Goal: Task Accomplishment & Management: Complete application form

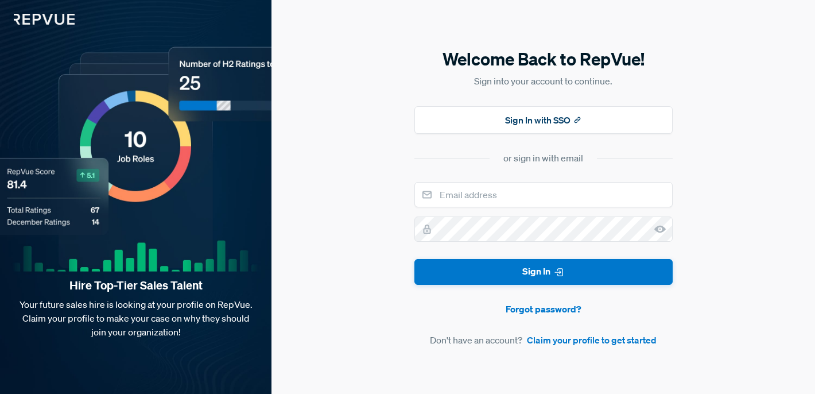
type input "[PERSON_NAME][EMAIL_ADDRESS][DOMAIN_NAME]"
click at [573, 341] on link "Claim your profile to get started" at bounding box center [592, 340] width 130 height 14
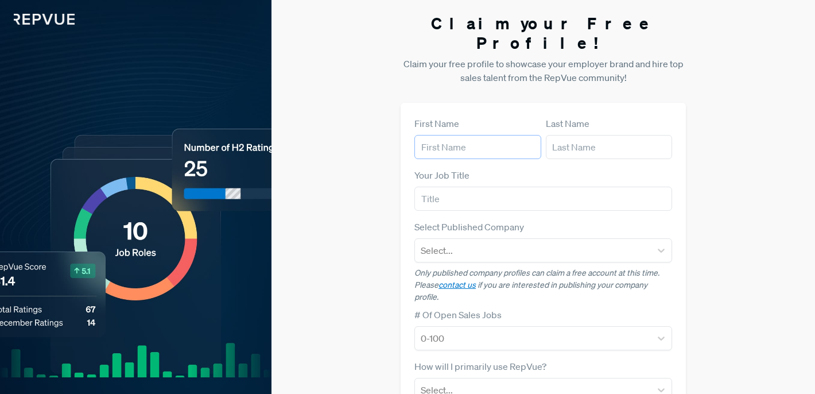
click at [480, 135] on input "text" at bounding box center [477, 147] width 127 height 24
type input "[PERSON_NAME]"
type input "[PERSON_NAME][EMAIL_ADDRESS][DOMAIN_NAME]"
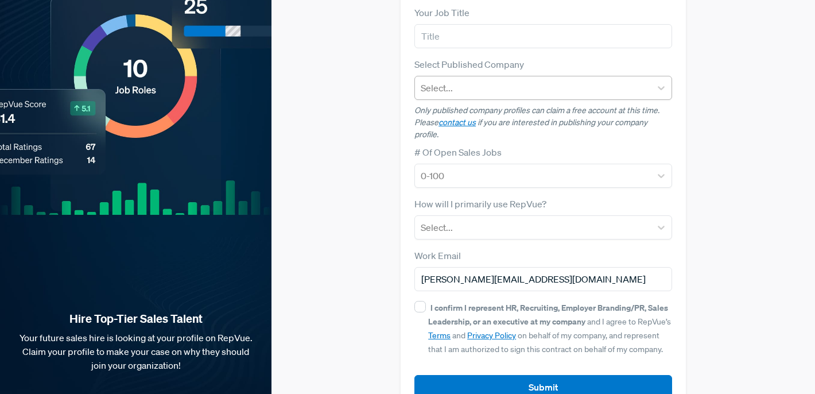
scroll to position [176, 0]
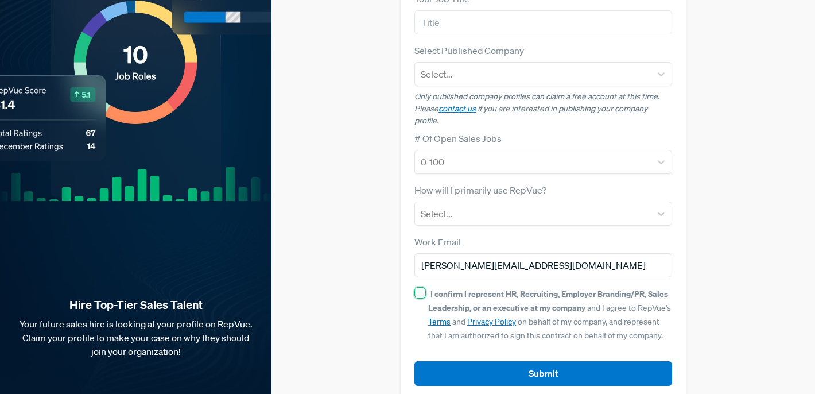
click at [423, 287] on input "I confirm I represent HR, Recruiting, Employer Branding/PR, Sales Leadership, o…" at bounding box center [419, 292] width 11 height 11
checkbox input "true"
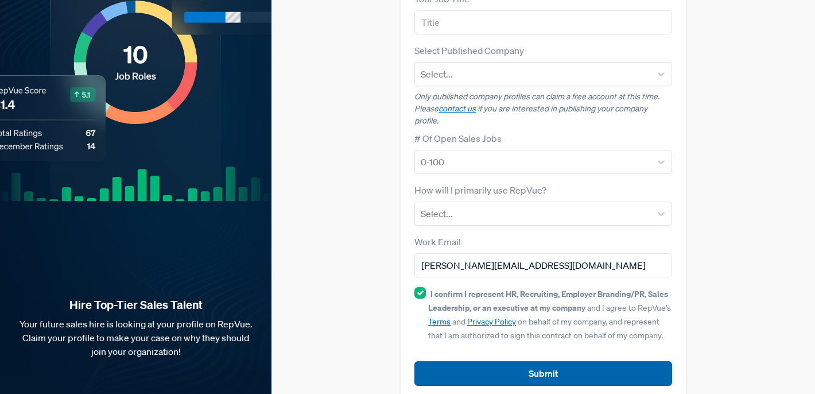
click at [473, 362] on button "Submit" at bounding box center [543, 373] width 258 height 25
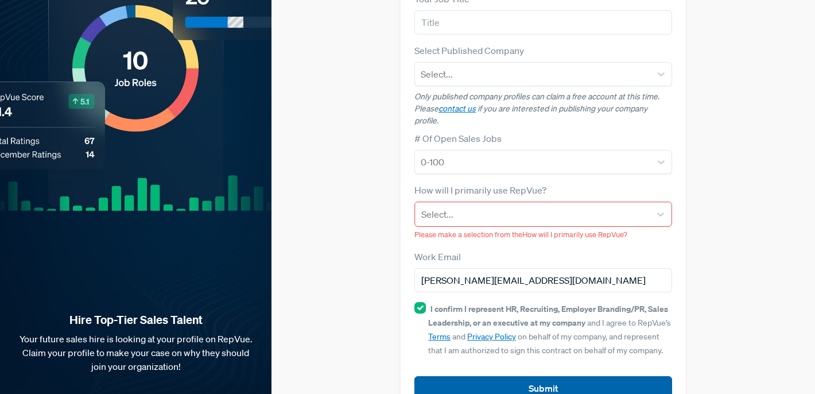
scroll to position [191, 0]
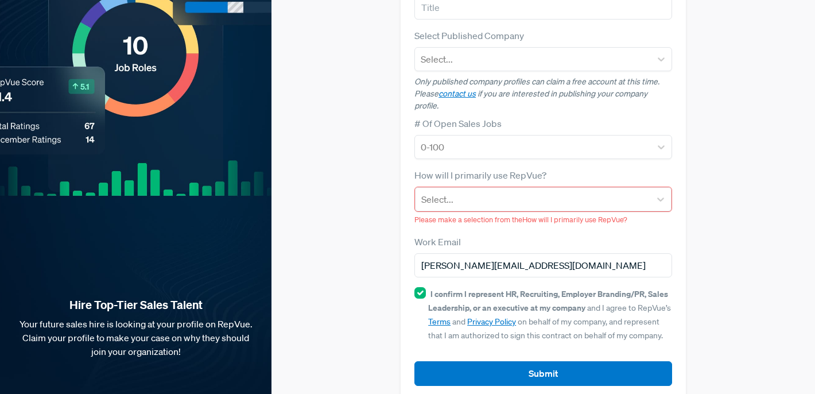
click at [466, 215] on span "Please make a selection from the How will I primarily use RepVue?" at bounding box center [520, 220] width 213 height 10
click at [469, 191] on div at bounding box center [532, 199] width 223 height 16
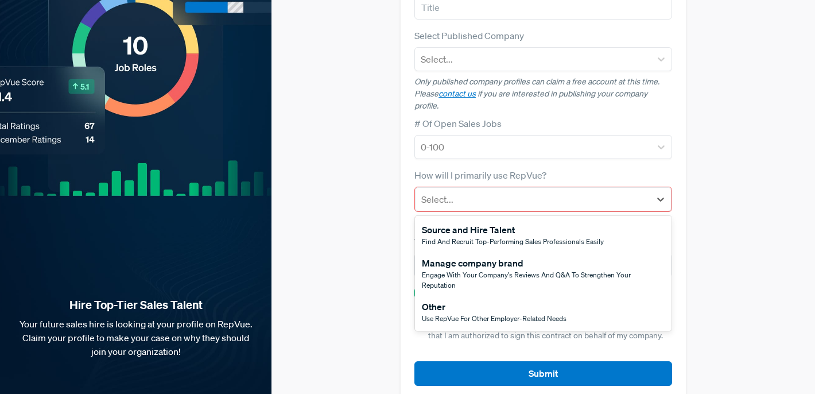
click at [468, 236] on span "Find and recruit top-performing sales professionals easily" at bounding box center [513, 241] width 182 height 10
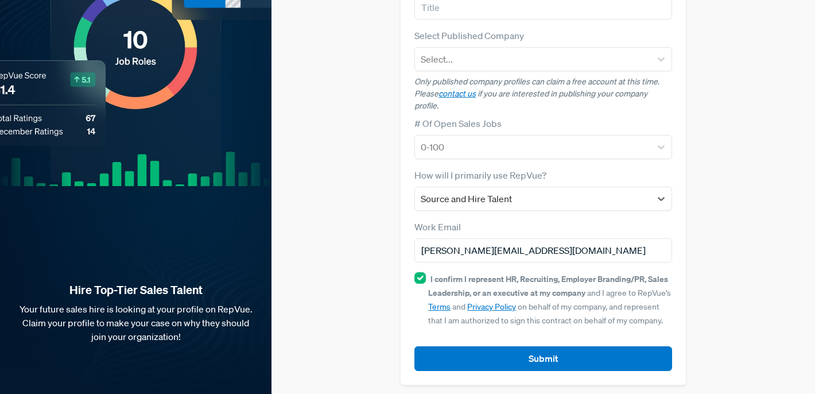
scroll to position [176, 0]
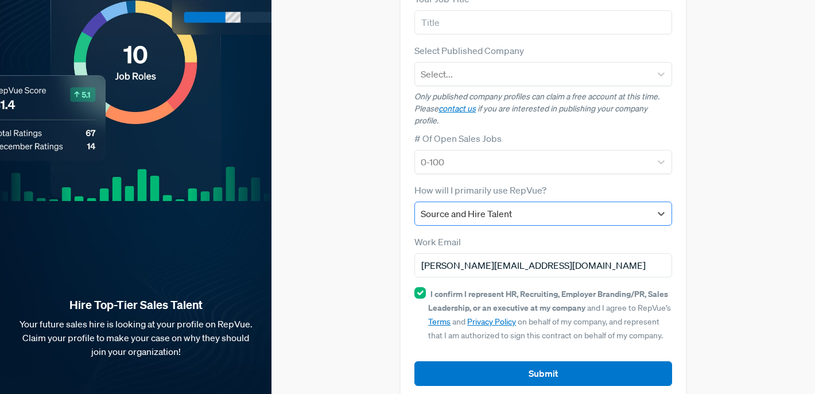
click at [477, 205] on div at bounding box center [533, 213] width 224 height 16
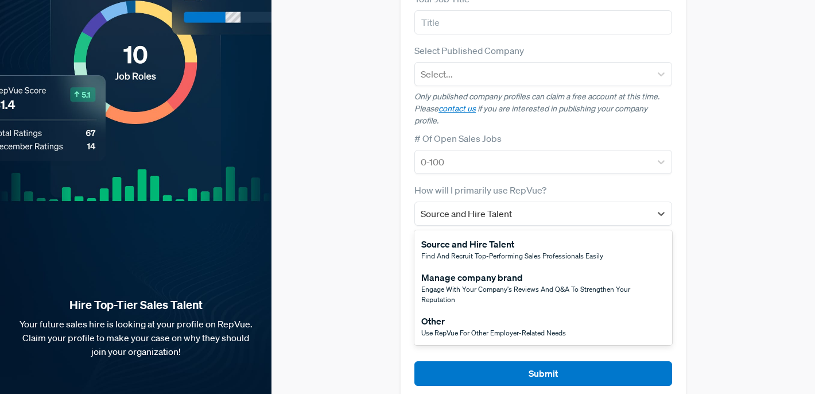
click at [476, 314] on div "Other" at bounding box center [493, 321] width 145 height 14
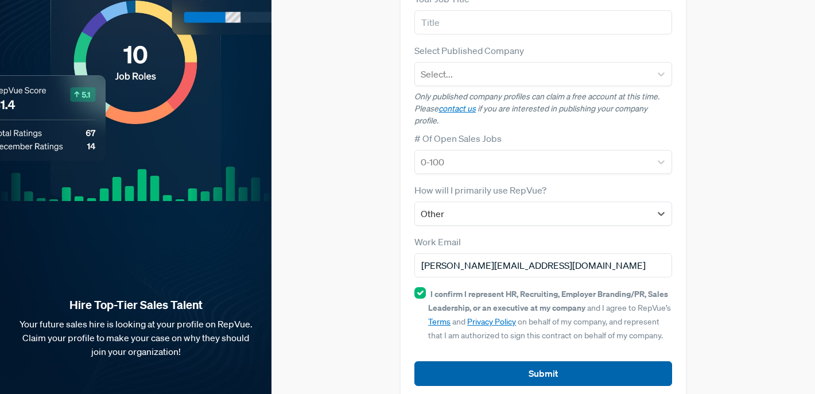
click at [487, 361] on button "Submit" at bounding box center [543, 373] width 258 height 25
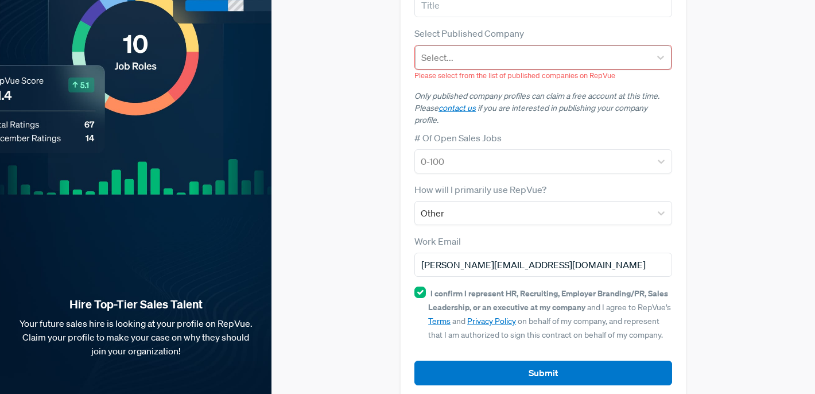
click at [459, 49] on div at bounding box center [532, 57] width 223 height 16
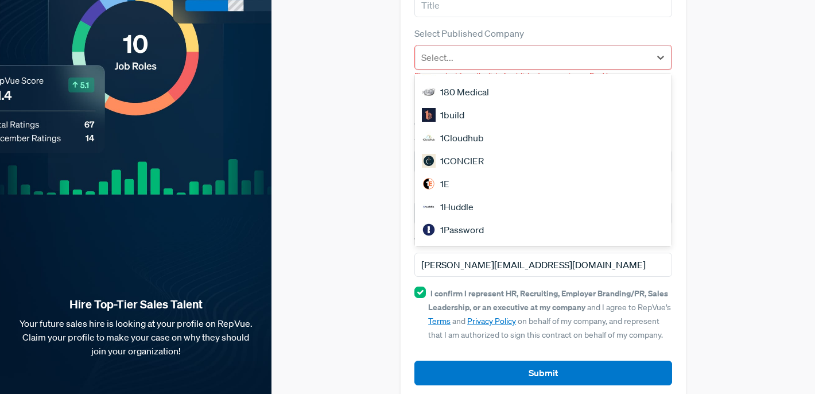
scroll to position [0, 0]
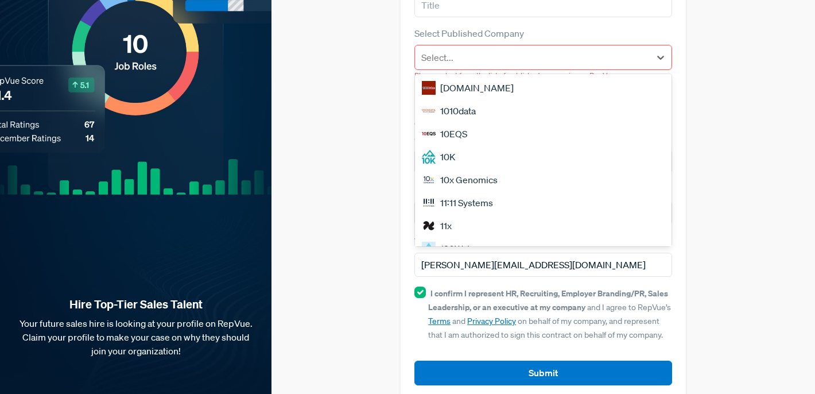
click at [460, 76] on div "[DOMAIN_NAME]" at bounding box center [543, 87] width 257 height 23
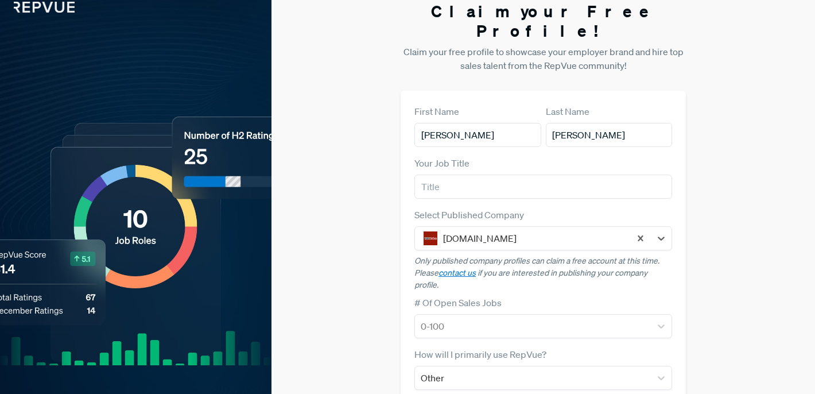
scroll to position [176, 0]
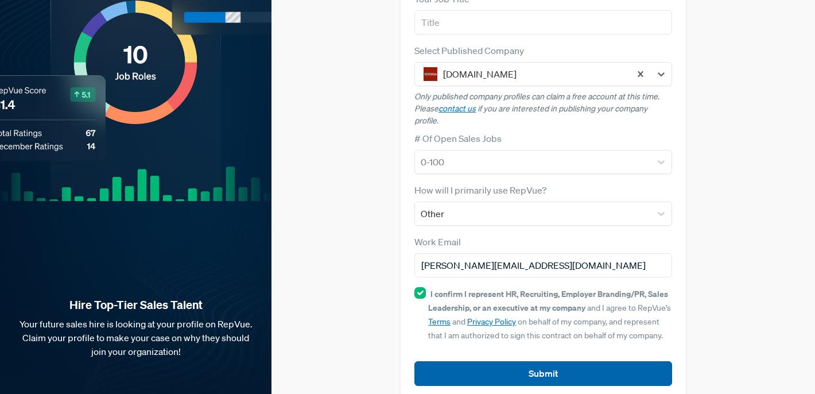
click at [562, 361] on button "Submit" at bounding box center [543, 373] width 258 height 25
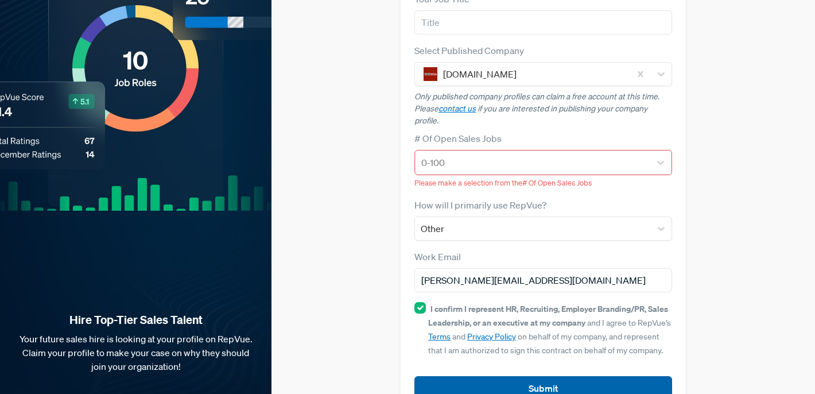
scroll to position [191, 0]
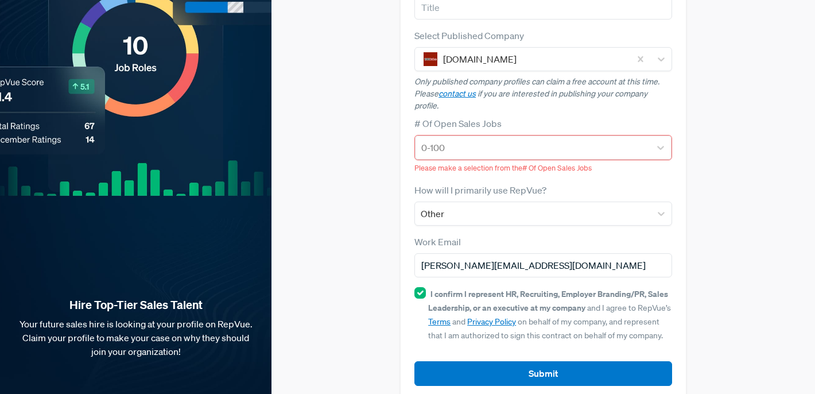
click at [471, 116] on div "# Of Open Sales Jobs 0-100 Please make a selection from the # Of Open Sales Jobs" at bounding box center [543, 144] width 258 height 57
click at [465, 139] on div at bounding box center [532, 147] width 223 height 16
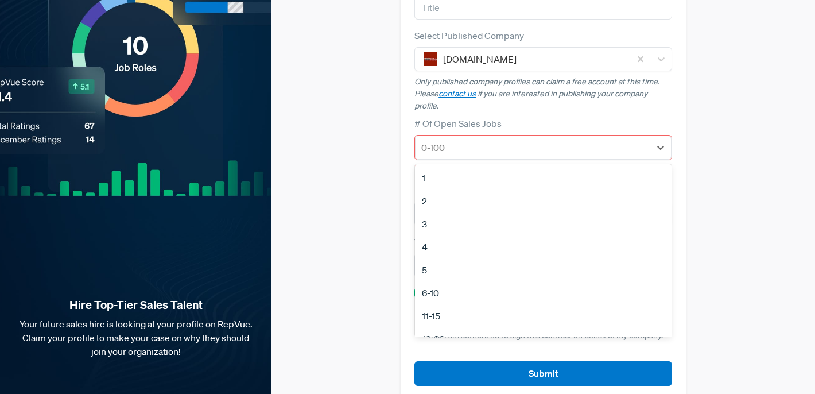
click at [458, 281] on div "6-10" at bounding box center [543, 292] width 257 height 23
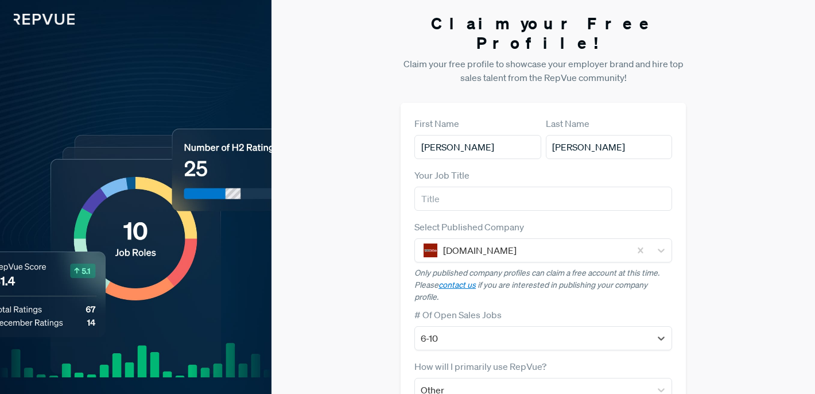
scroll to position [176, 0]
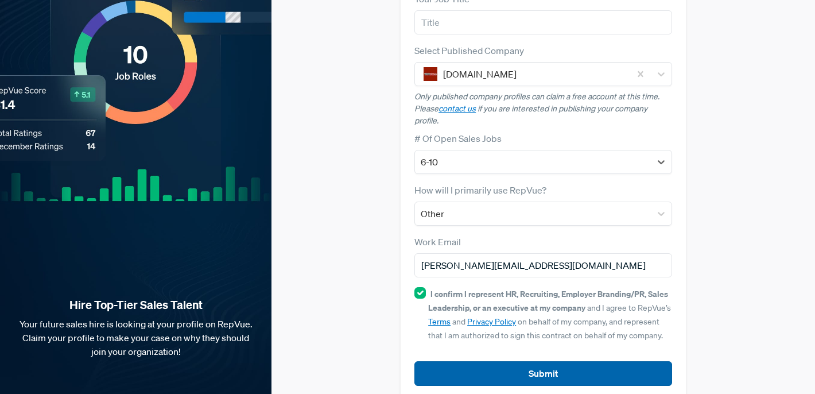
click at [488, 361] on button "Submit" at bounding box center [543, 373] width 258 height 25
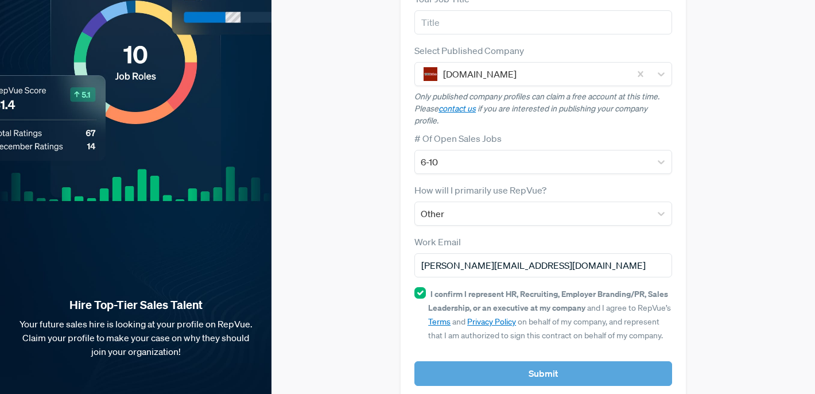
scroll to position [190, 0]
